Goal: Transaction & Acquisition: Purchase product/service

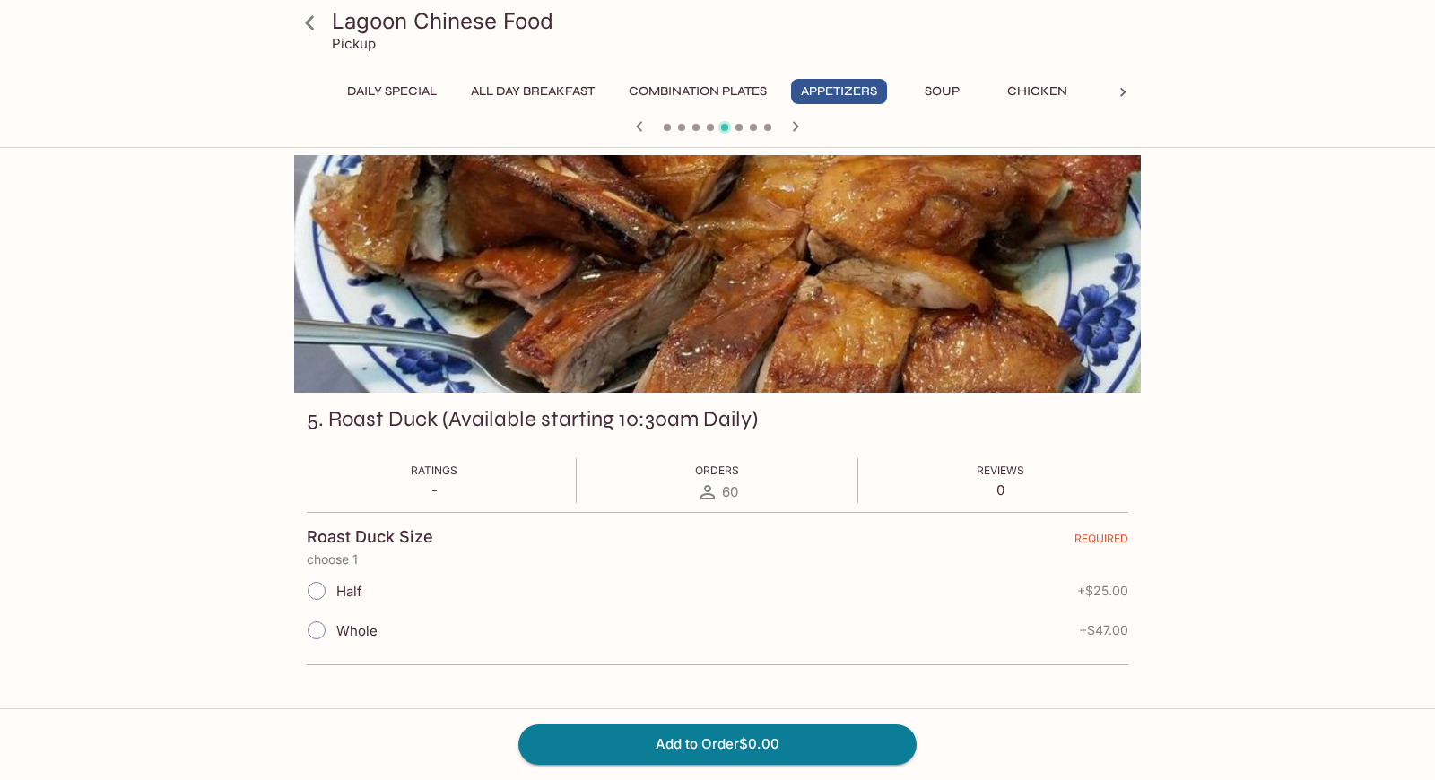
click at [530, 517] on form "Roast Duck Size REQUIRED choose 1 Half + $25.00 Whole + $47.00" at bounding box center [717, 588] width 821 height 153
click at [318, 628] on input "Whole" at bounding box center [317, 630] width 38 height 38
radio input "true"
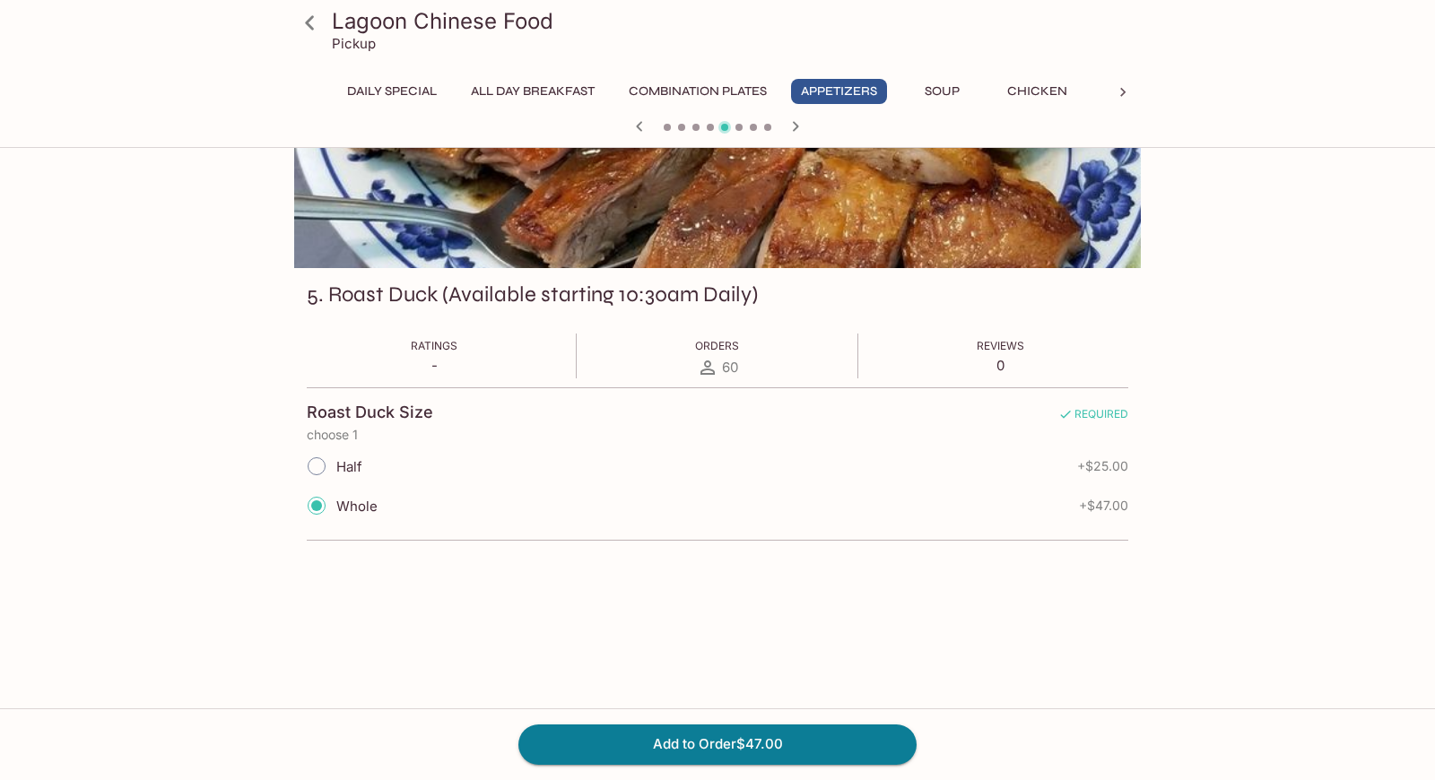
scroll to position [144, 0]
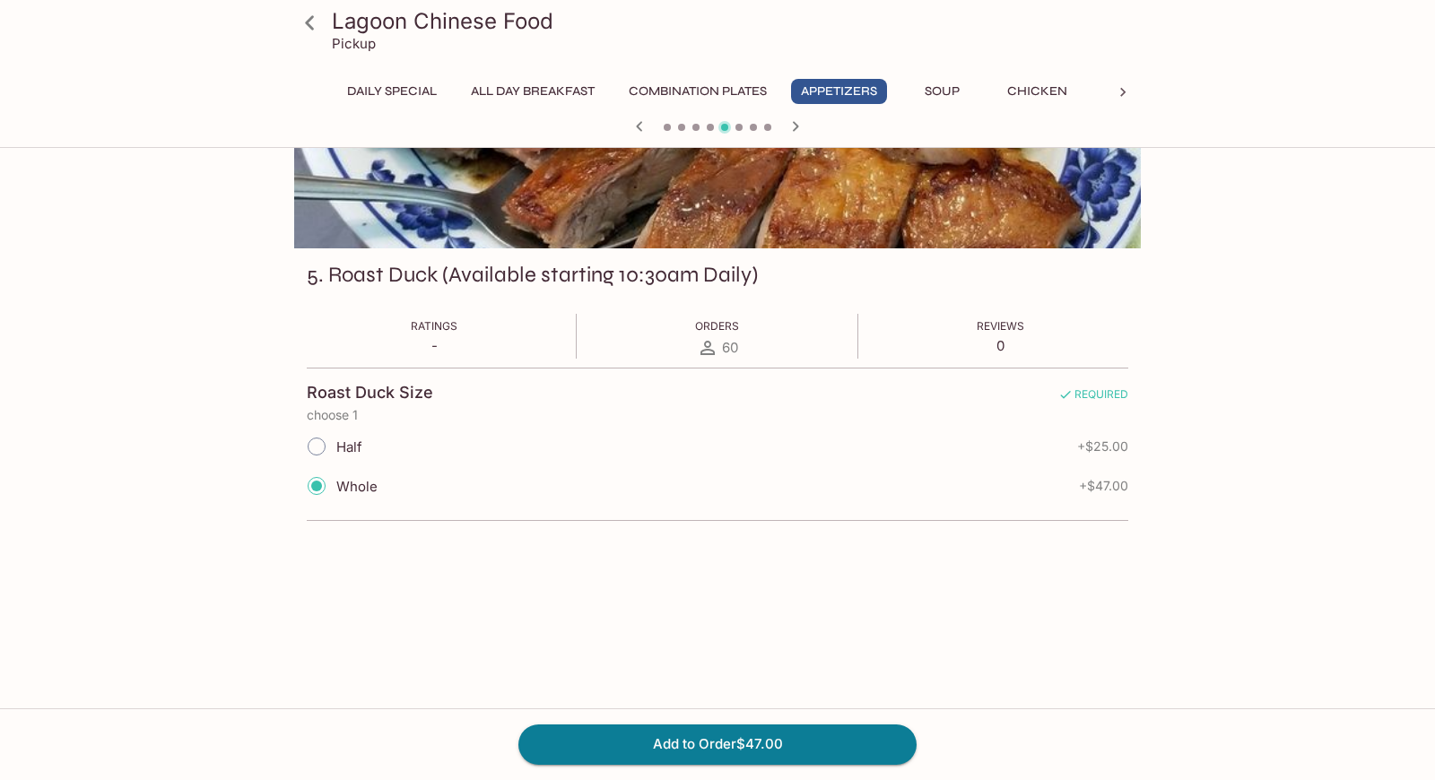
click at [324, 490] on input "Whole" at bounding box center [317, 486] width 38 height 38
click at [741, 750] on button "Add to Order $47.00" at bounding box center [717, 743] width 398 height 39
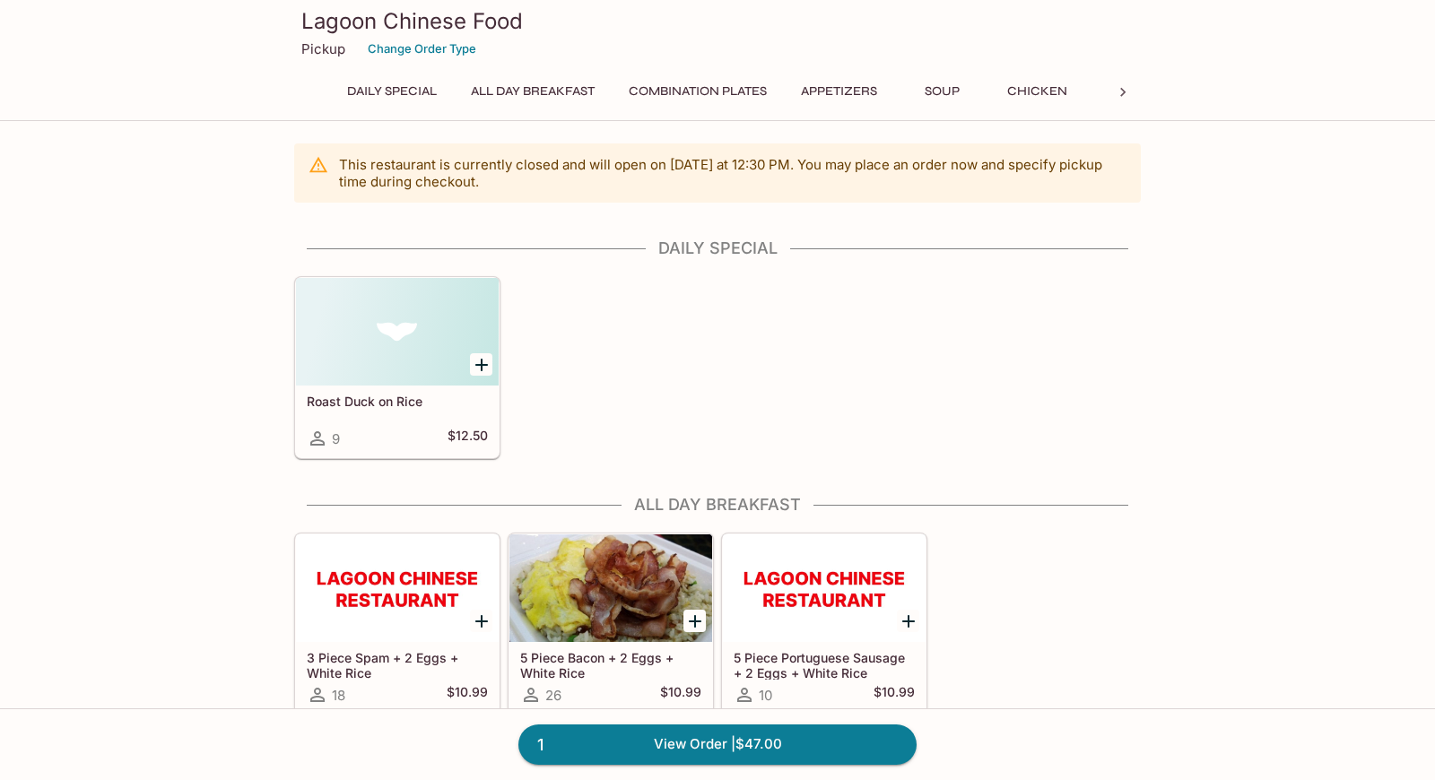
click at [833, 86] on button "Appetizers" at bounding box center [839, 91] width 96 height 25
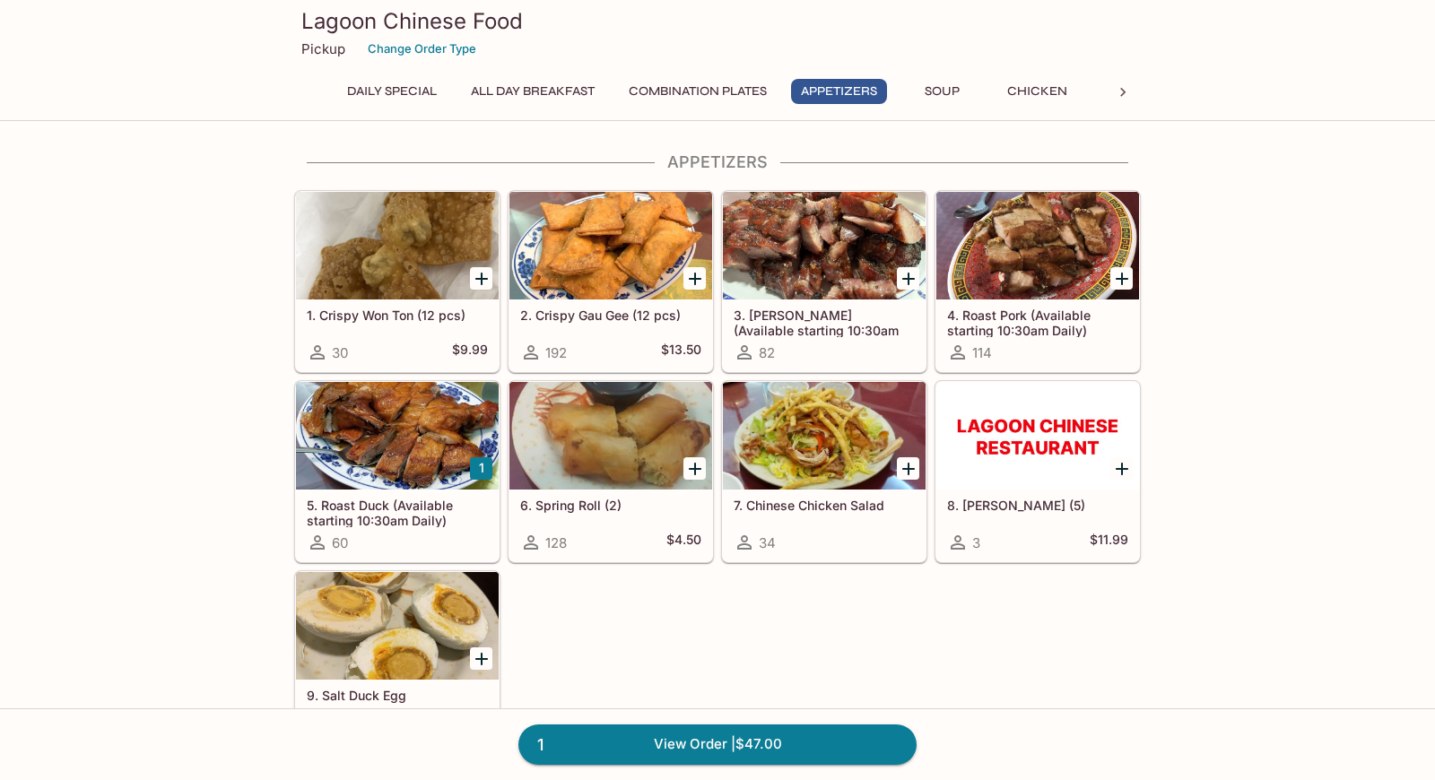
click at [444, 451] on div at bounding box center [397, 436] width 203 height 108
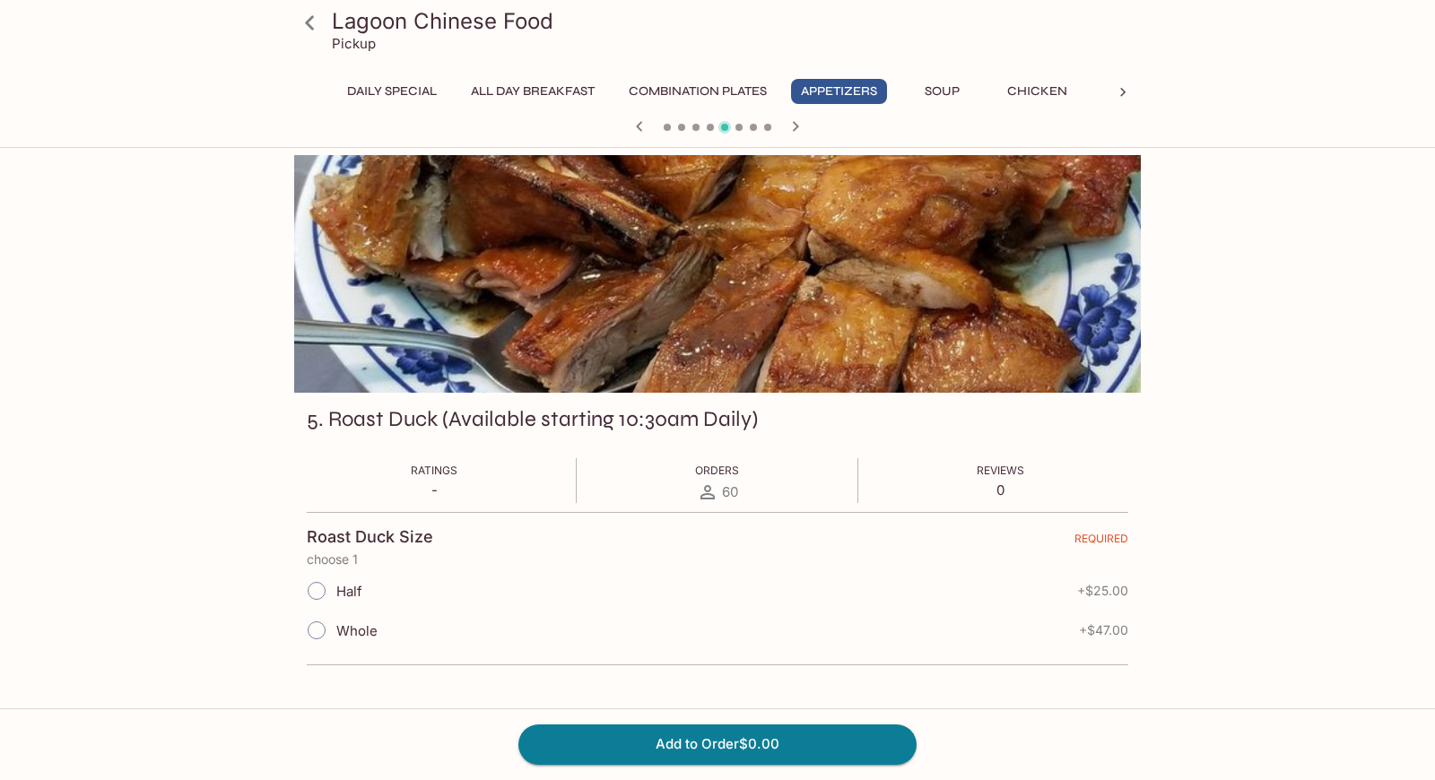
click at [316, 631] on input "Whole" at bounding box center [317, 630] width 38 height 38
radio input "true"
click at [681, 741] on button "Add to Order $47.00" at bounding box center [717, 743] width 398 height 39
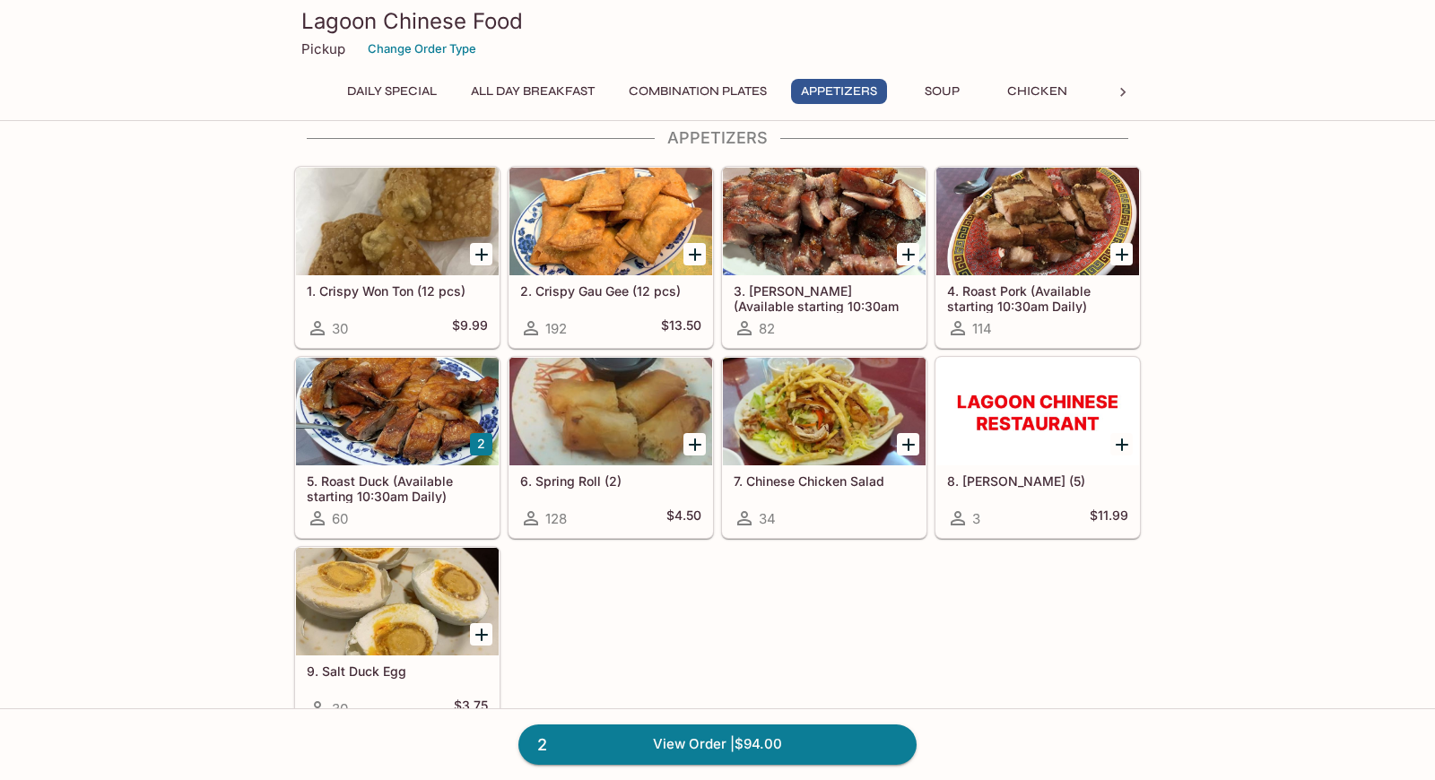
scroll to position [912, 0]
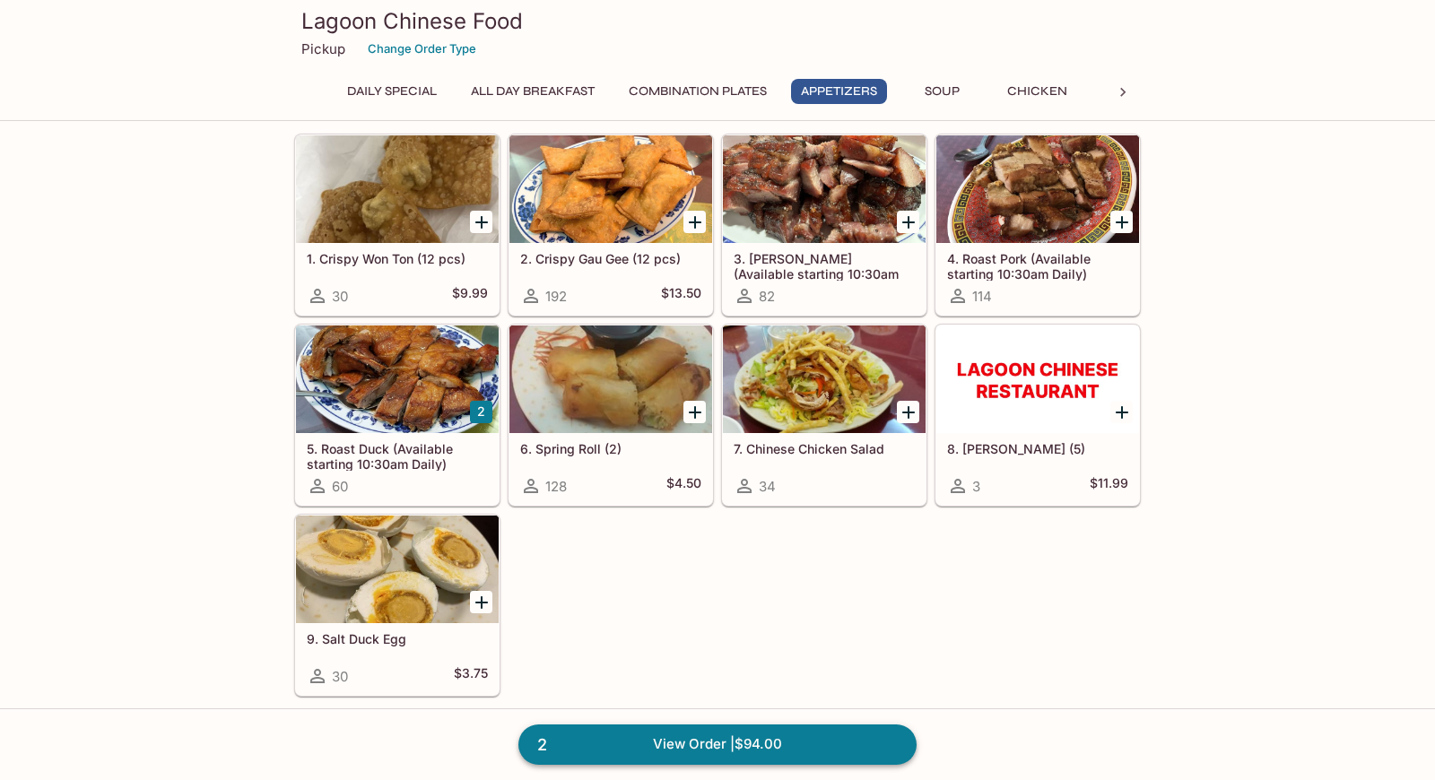
click at [666, 751] on link "2 View Order | $94.00" at bounding box center [717, 743] width 398 height 39
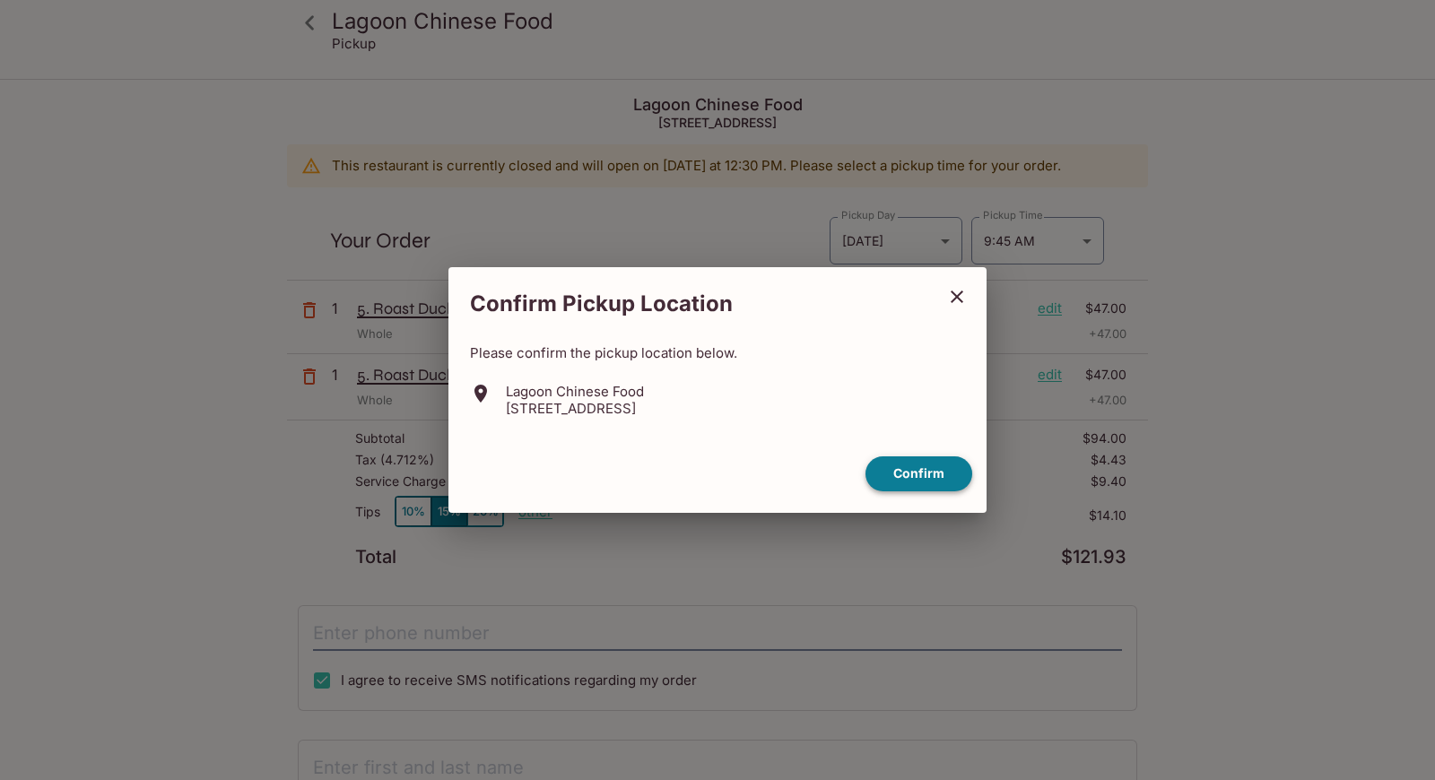
click at [918, 464] on button "Confirm" at bounding box center [918, 473] width 107 height 35
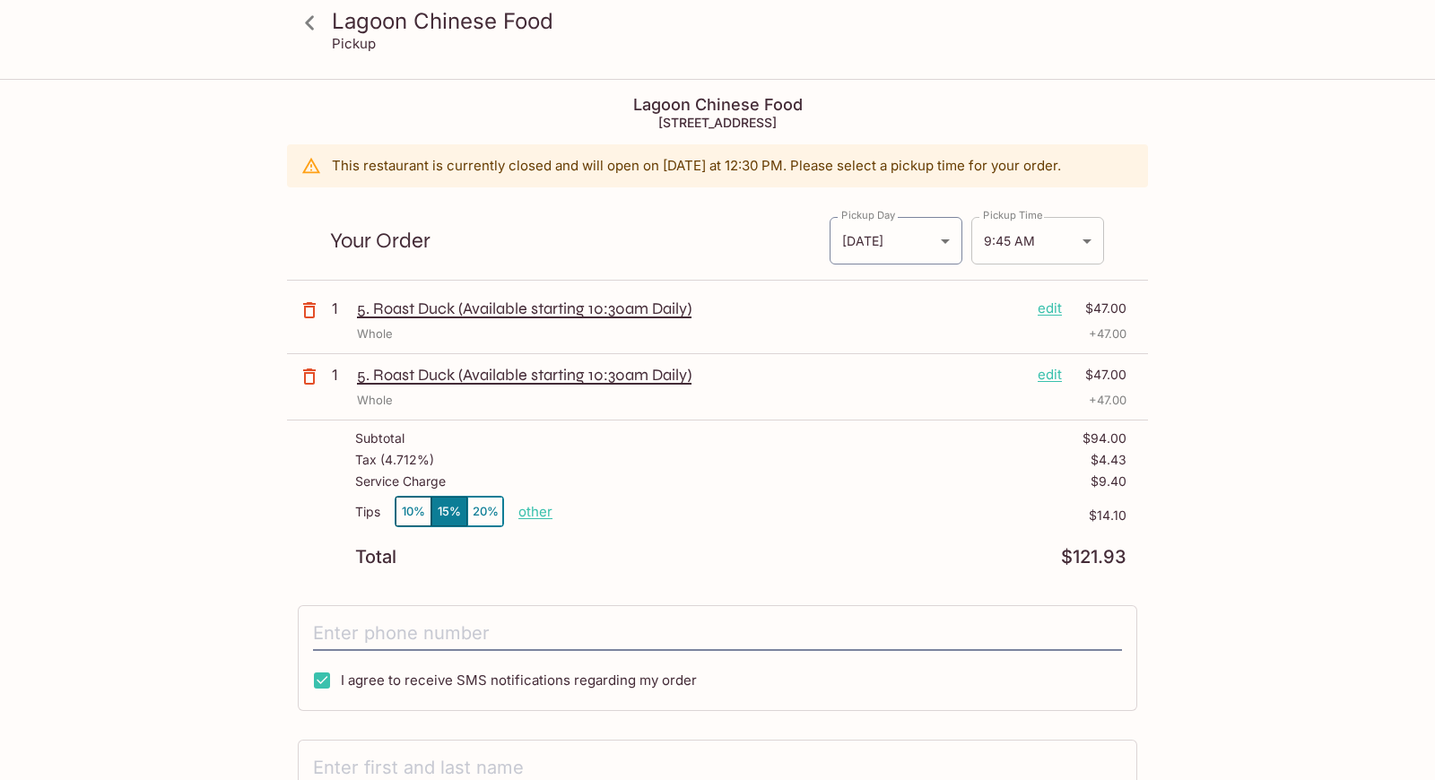
click at [1088, 242] on body "Lagoon Chinese Food [GEOGRAPHIC_DATA] Chinese Food [STREET_ADDRESS] This restau…" at bounding box center [717, 471] width 1435 height 780
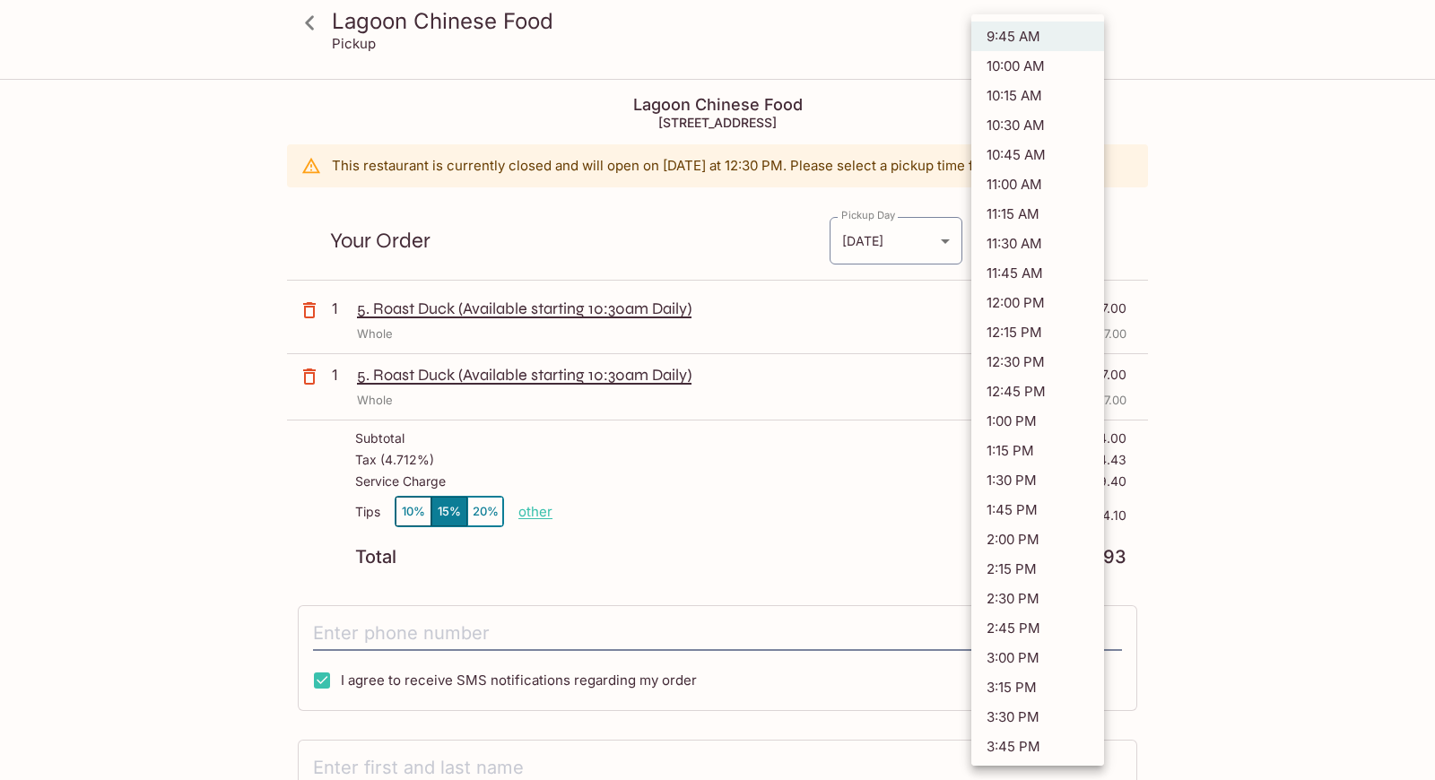
click at [1049, 297] on li "12:00 PM" at bounding box center [1037, 303] width 133 height 30
type input "[DATE]T22:00:00.000000Z"
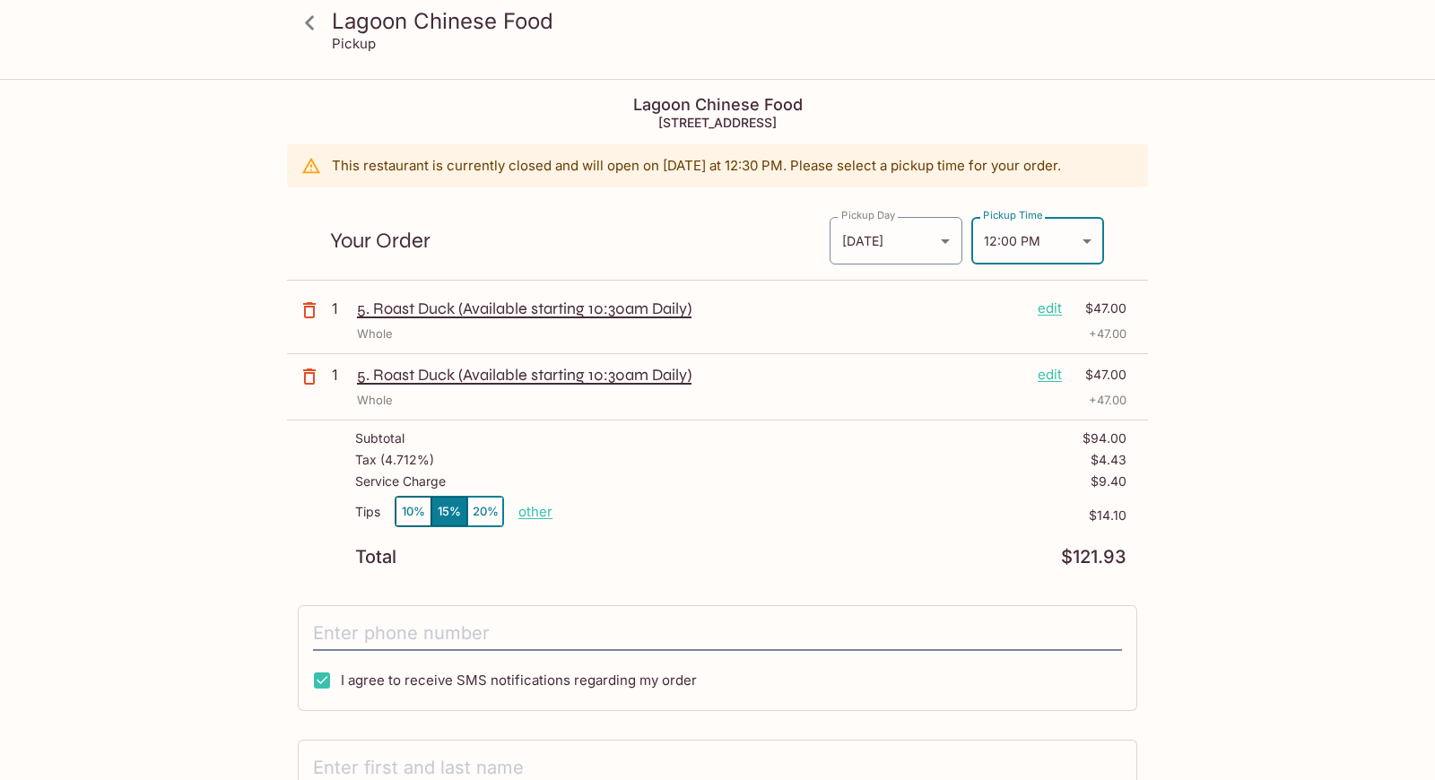
click at [530, 509] on p "other" at bounding box center [535, 511] width 34 height 17
type input "0.00"
